Goal: Transaction & Acquisition: Purchase product/service

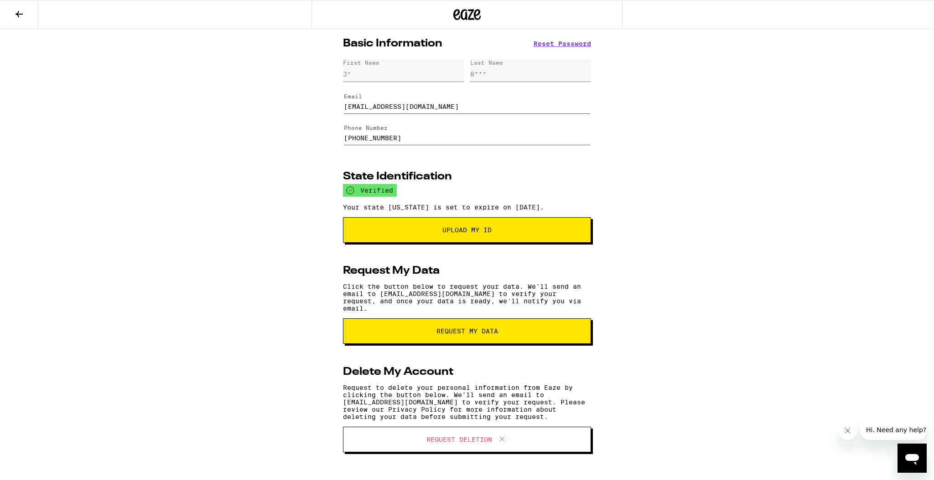
click at [15, 16] on icon at bounding box center [19, 14] width 11 height 11
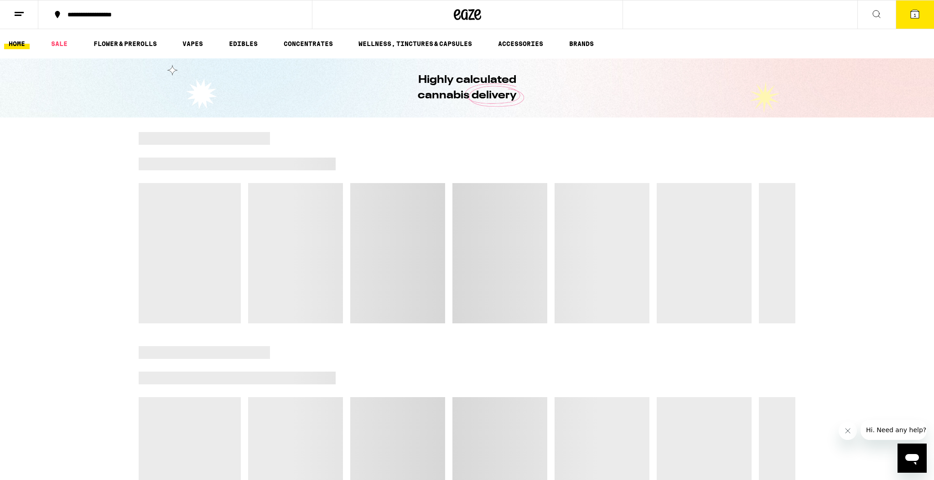
click at [17, 9] on icon at bounding box center [19, 14] width 11 height 11
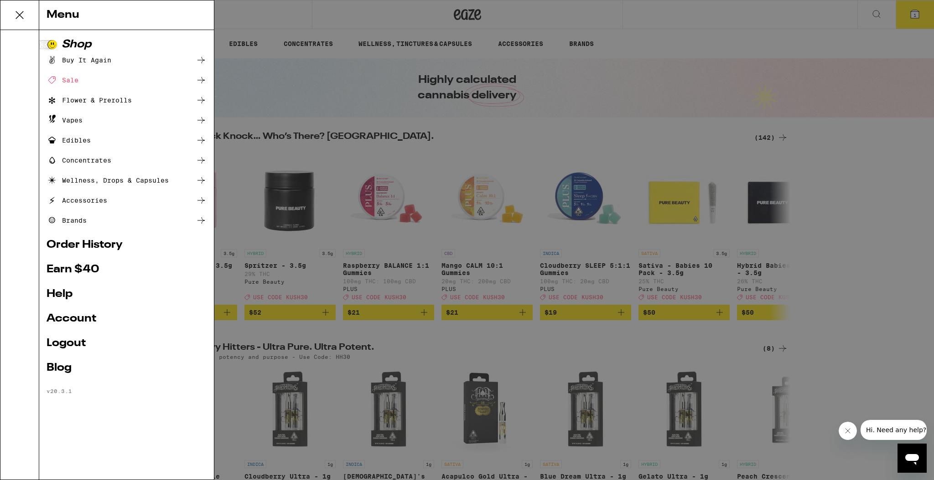
click at [301, 131] on div "Menu Shop Buy It Again Sale Flower & Prerolls Vapes Edibles Concentrates Wellne…" at bounding box center [467, 240] width 934 height 480
